Goal: Information Seeking & Learning: Learn about a topic

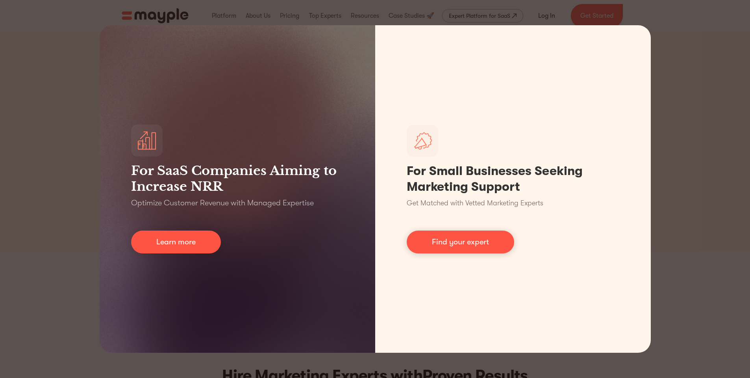
click at [681, 114] on div "For SaaS Companies Aiming to Increase NRR Optimize Customer Revenue with Manage…" at bounding box center [375, 189] width 750 height 378
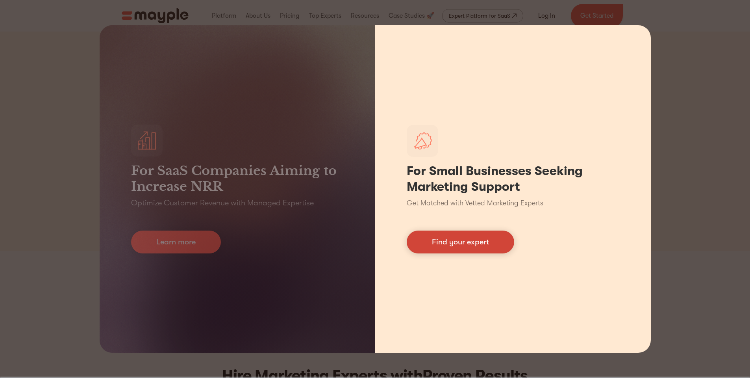
click at [448, 237] on link "Find your expert" at bounding box center [461, 241] width 108 height 23
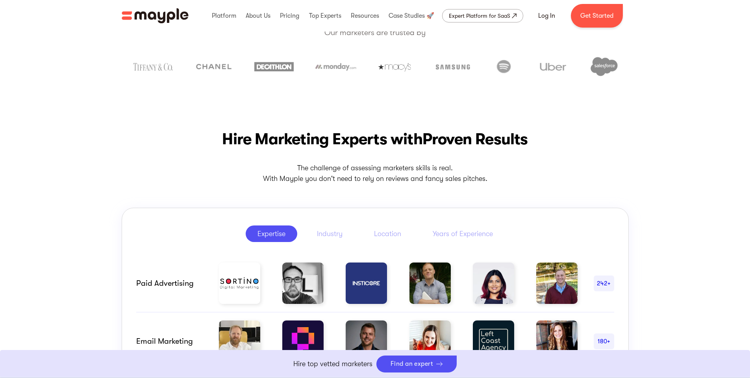
scroll to position [394, 0]
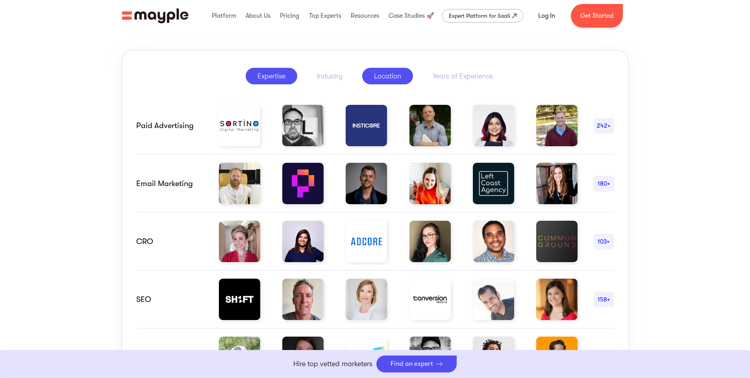
click at [393, 72] on div "Location" at bounding box center [387, 75] width 27 height 9
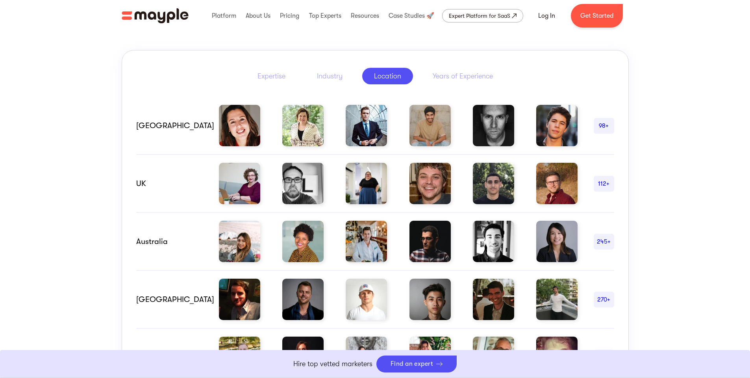
scroll to position [551, 0]
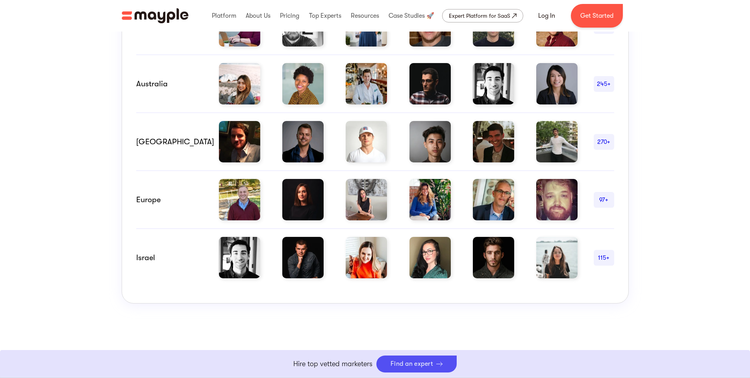
click at [144, 254] on div "Israel" at bounding box center [169, 257] width 67 height 9
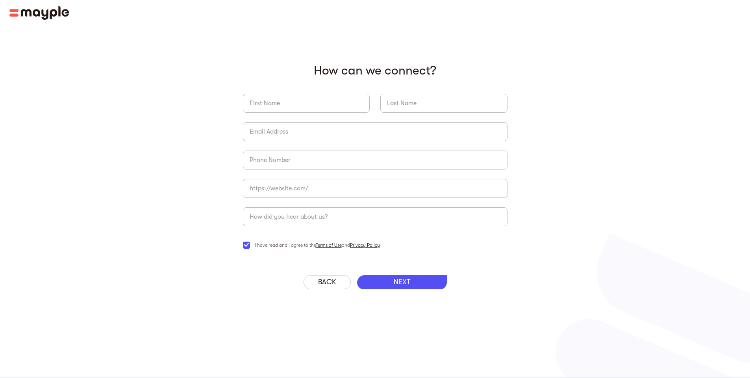
click at [38, 13] on img at bounding box center [39, 12] width 60 height 13
click at [25, 9] on img at bounding box center [39, 12] width 60 height 13
click at [31, 7] on img at bounding box center [39, 12] width 60 height 13
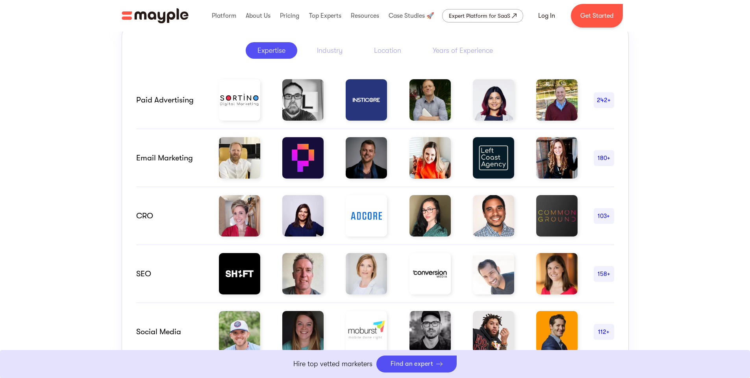
scroll to position [262, 0]
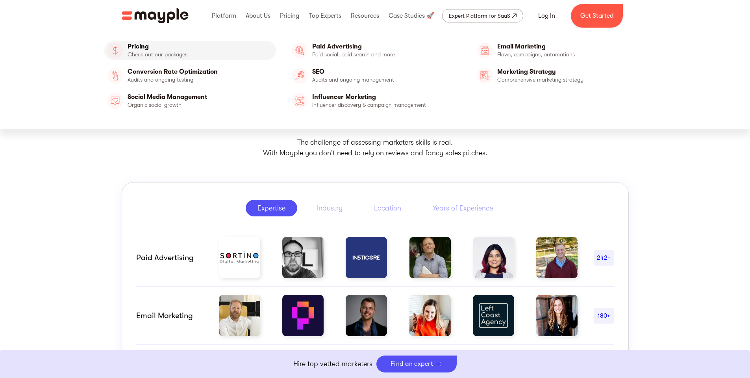
click at [151, 42] on link "Pricing" at bounding box center [190, 50] width 172 height 19
